Goal: Task Accomplishment & Management: Complete application form

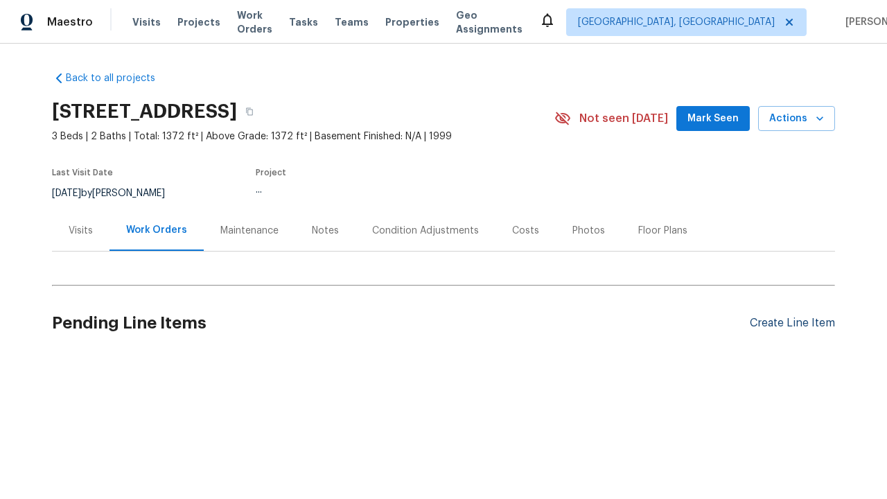
click at [792, 323] on div "Create Line Item" at bounding box center [792, 323] width 85 height 13
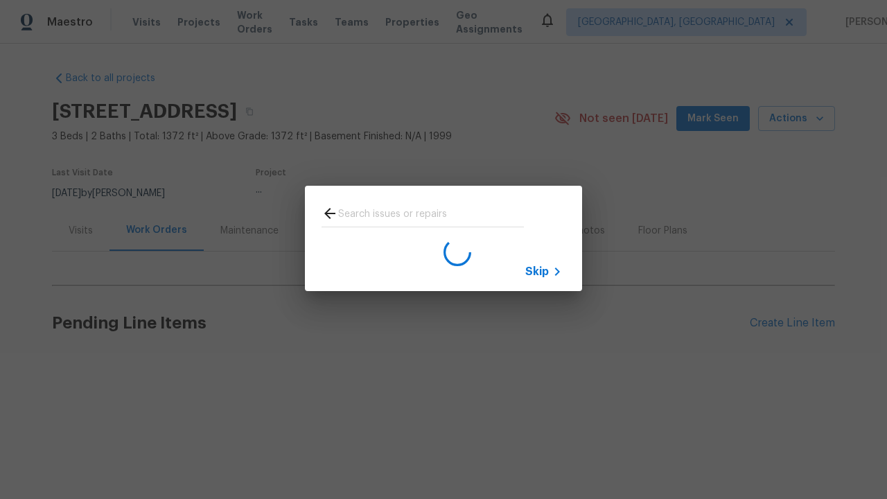
click at [537, 271] on span "Skip" at bounding box center [537, 272] width 24 height 14
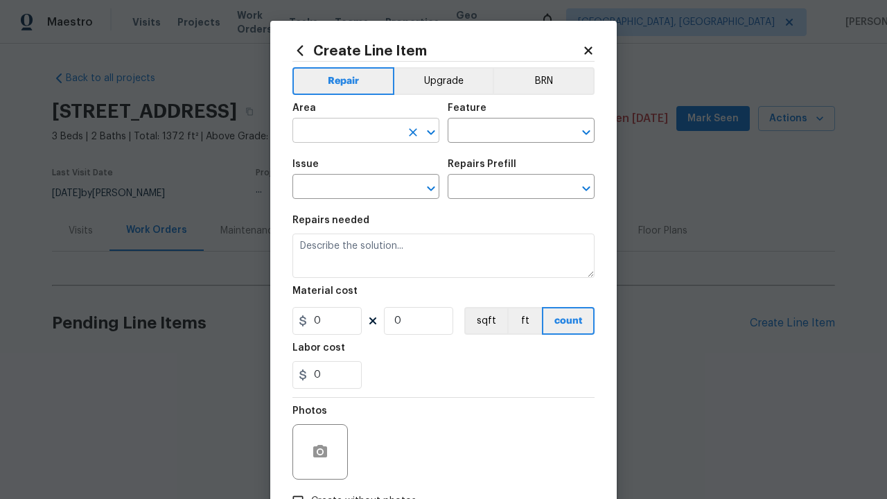
click at [347, 132] on input "text" at bounding box center [346, 131] width 108 height 21
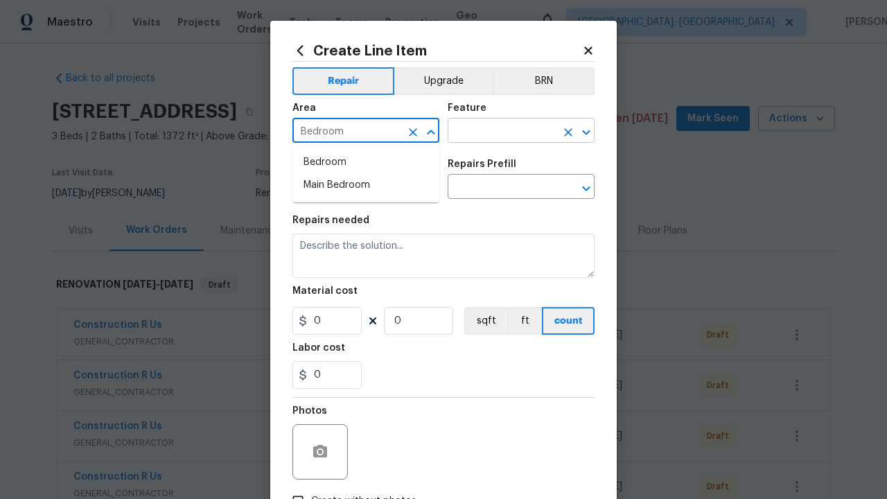
click at [366, 162] on li "Bedroom" at bounding box center [365, 162] width 147 height 23
type input "Bedroom"
click at [502, 132] on input "text" at bounding box center [502, 131] width 108 height 21
type input "Flooring"
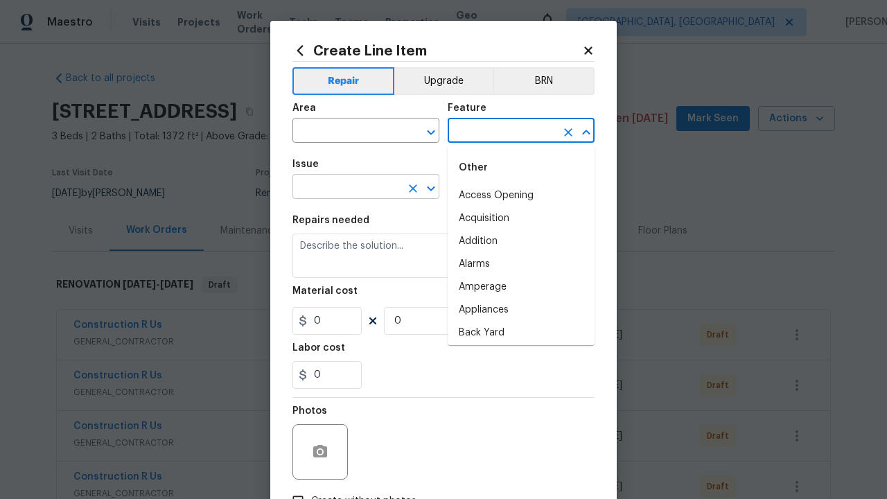
type input "Flooring"
click at [347, 188] on input "text" at bounding box center [346, 187] width 108 height 21
type input "Wallpaper"
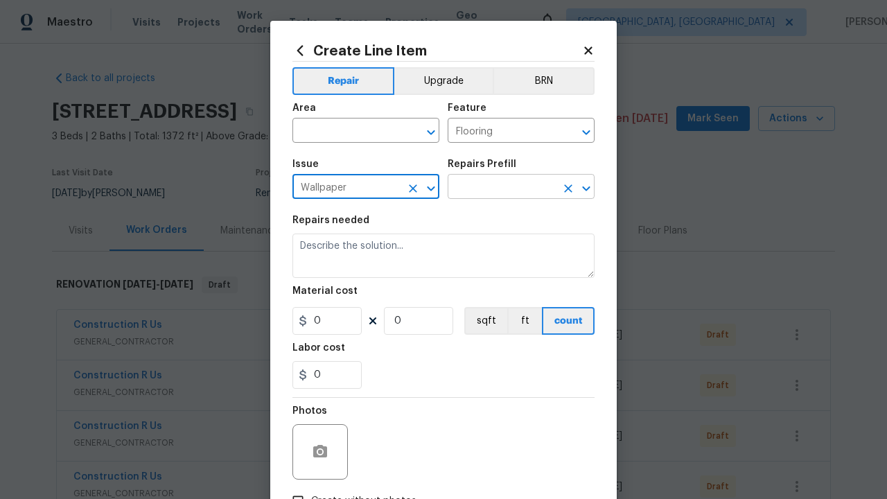
type input "Wallpaper"
click at [502, 188] on input "text" at bounding box center [502, 187] width 108 height 21
type input "Remove"
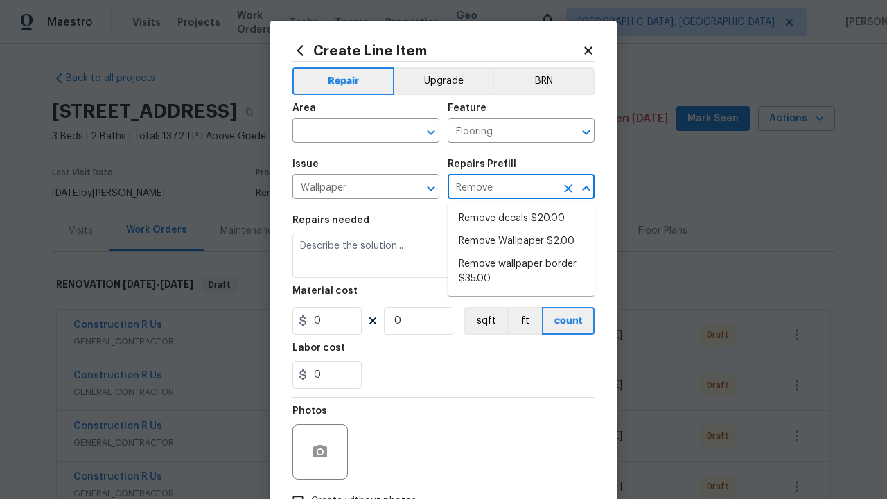
click at [521, 218] on li "Remove decals $20.00" at bounding box center [521, 218] width 147 height 23
type input "Walls and Ceiling"
type textarea "Remove decals from door/wall/ceiling"
type input "1"
type input "Remove decals $20.00"
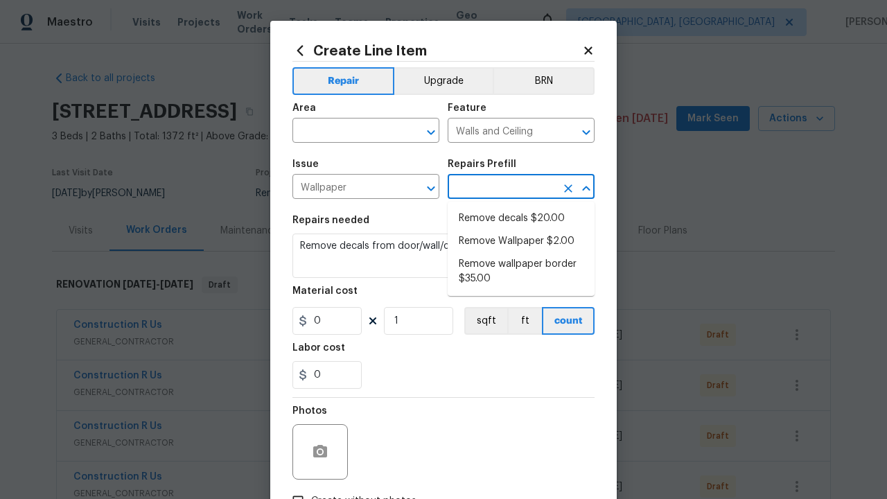
type input "20"
